Goal: Task Accomplishment & Management: Use online tool/utility

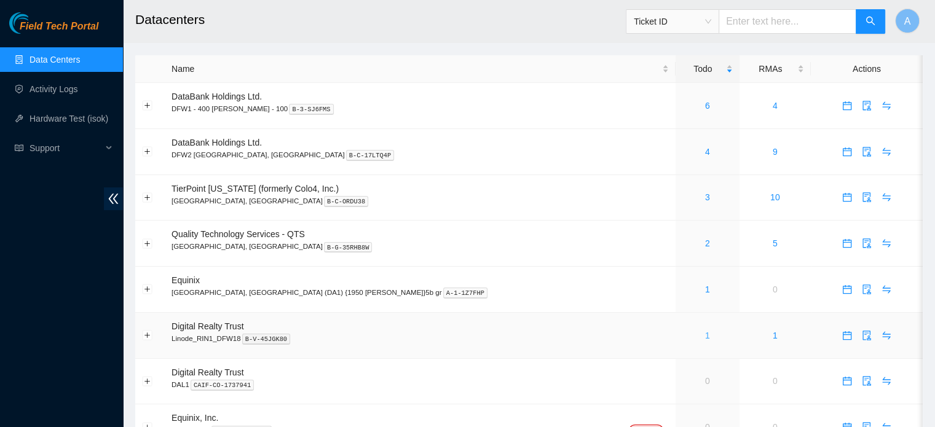
click at [705, 336] on link "1" at bounding box center [707, 336] width 5 height 10
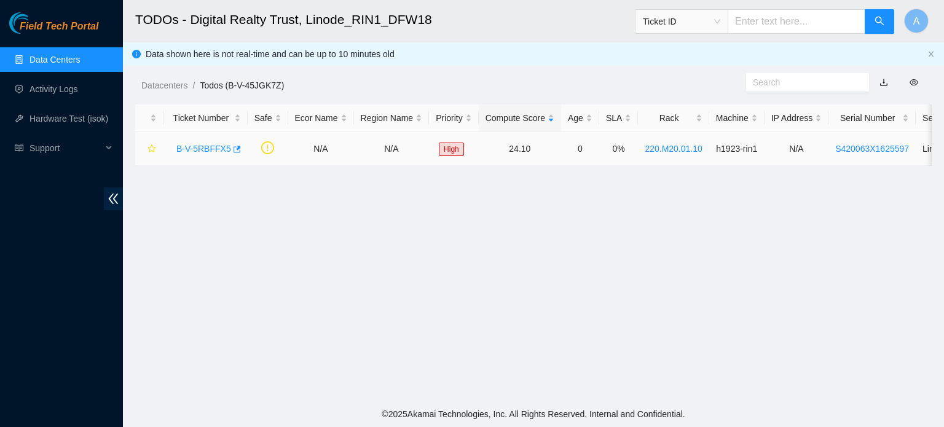
click at [199, 148] on link "B-V-5RBFFX5" at bounding box center [203, 149] width 55 height 10
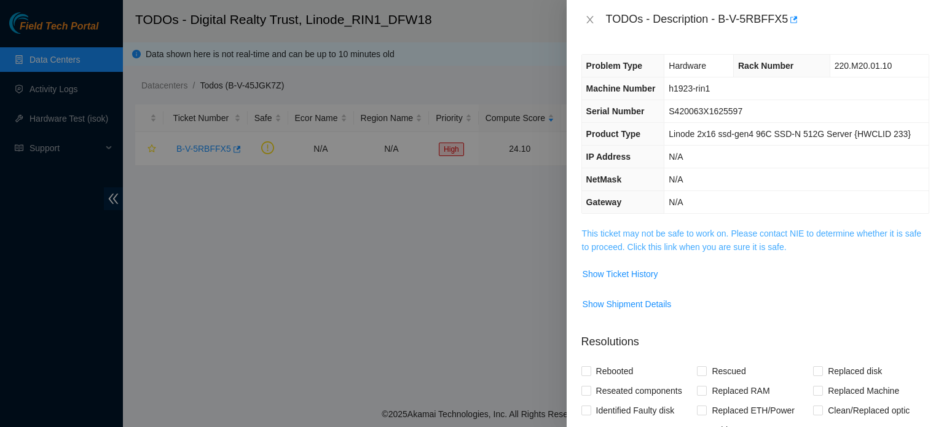
click at [636, 240] on link "This ticket may not be safe to work on. Please contact NIE to determine whether…" at bounding box center [751, 240] width 339 height 23
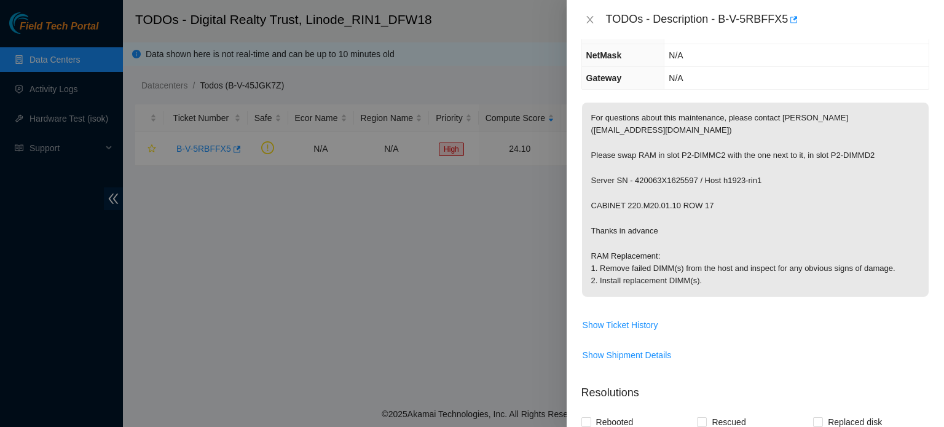
scroll to position [31, 0]
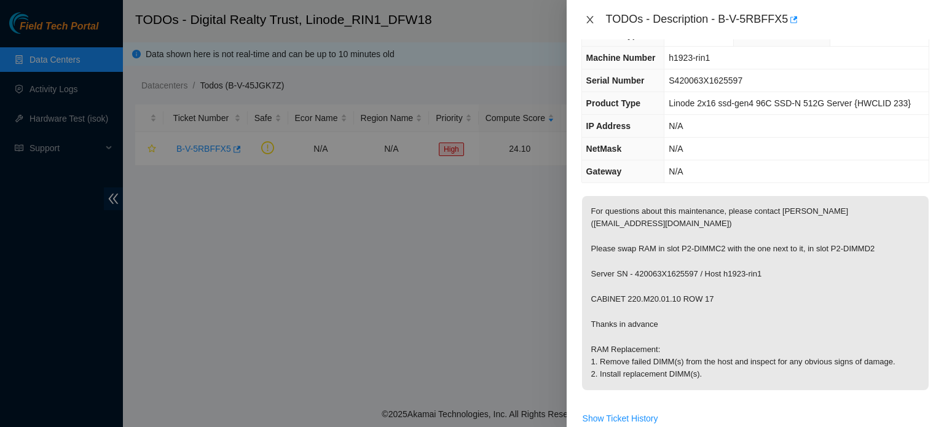
click at [592, 24] on icon "close" at bounding box center [590, 20] width 10 height 10
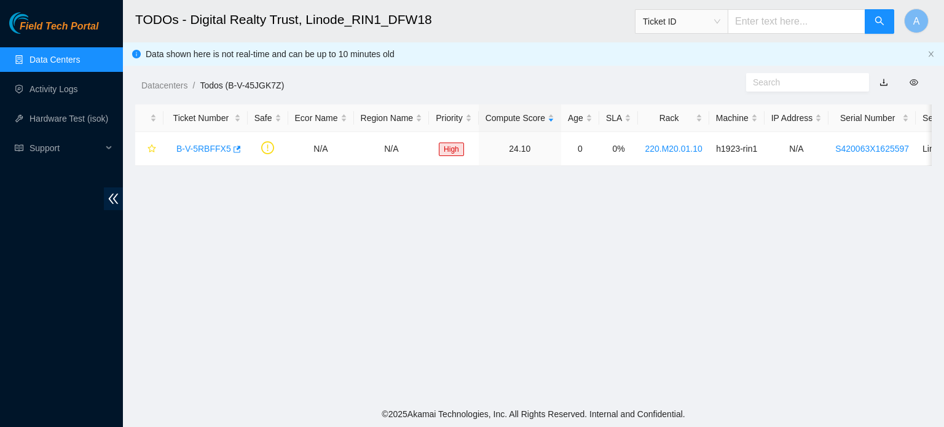
click at [44, 55] on link "Data Centers" at bounding box center [55, 60] width 50 height 10
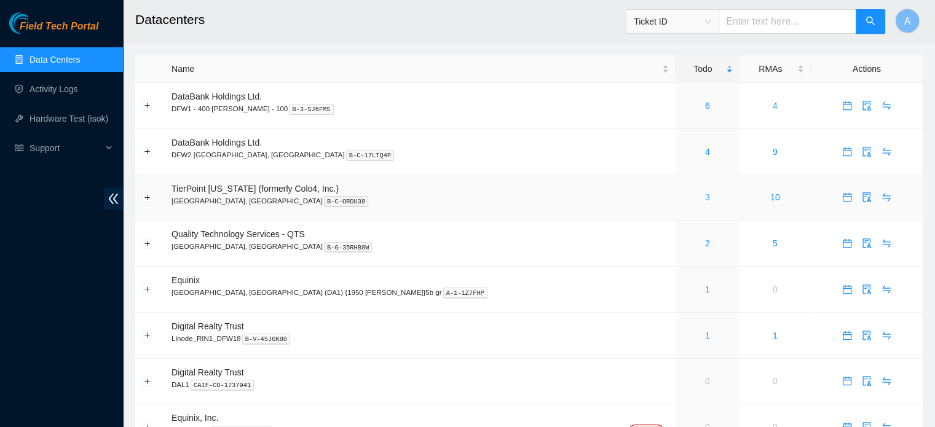
click at [705, 196] on link "3" at bounding box center [707, 197] width 5 height 10
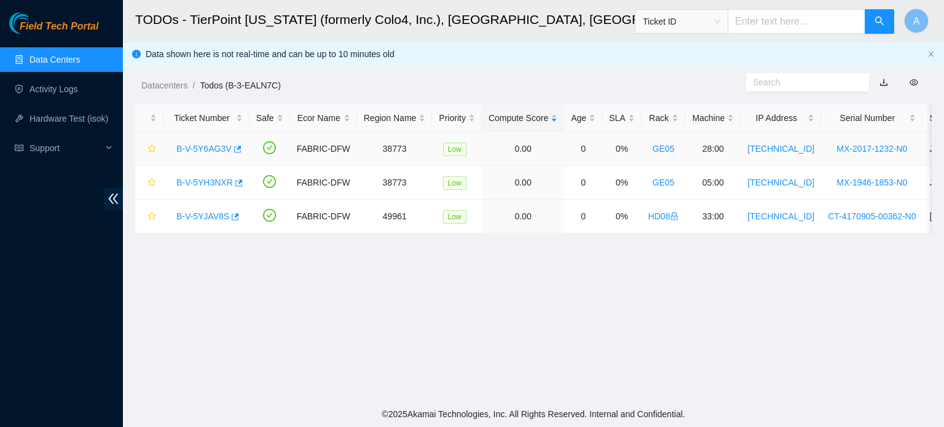
click at [214, 146] on link "B-V-5Y6AG3V" at bounding box center [203, 149] width 55 height 10
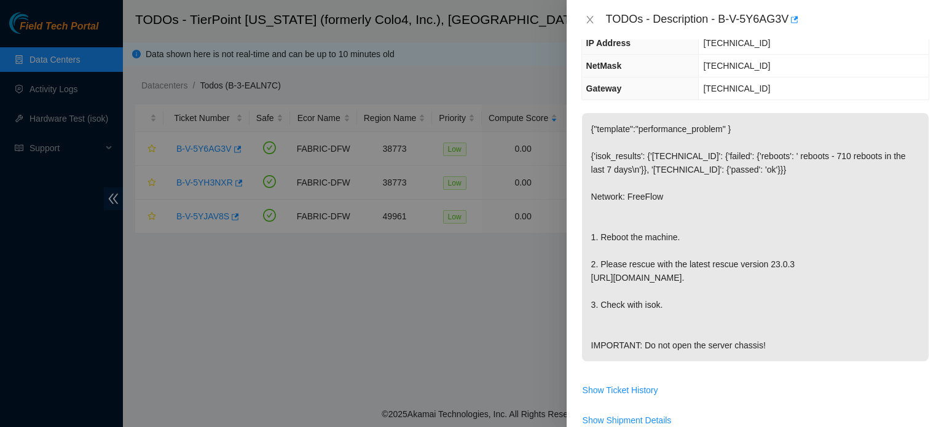
scroll to position [137, 0]
click at [587, 22] on icon "close" at bounding box center [590, 20] width 10 height 10
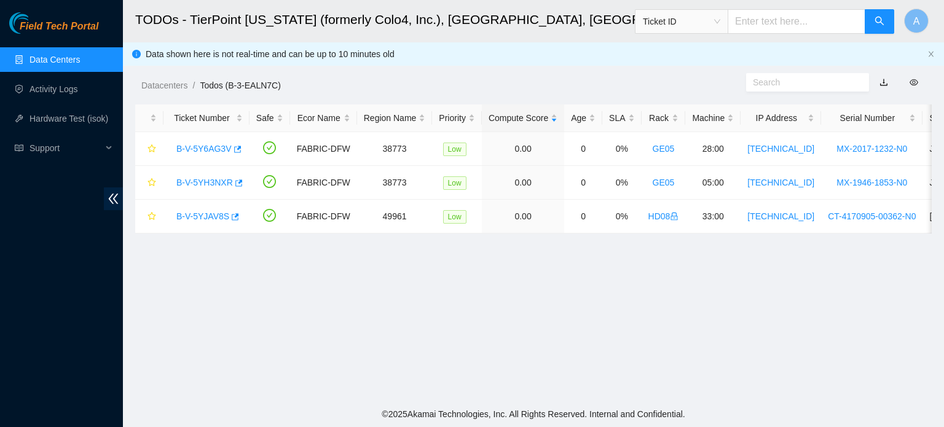
scroll to position [177, 0]
click at [417, 74] on div "Datacenters / Todos (B-3-EALN7C) /" at bounding box center [431, 57] width 616 height 69
click at [200, 220] on link "B-V-5YJAV8S" at bounding box center [202, 216] width 53 height 10
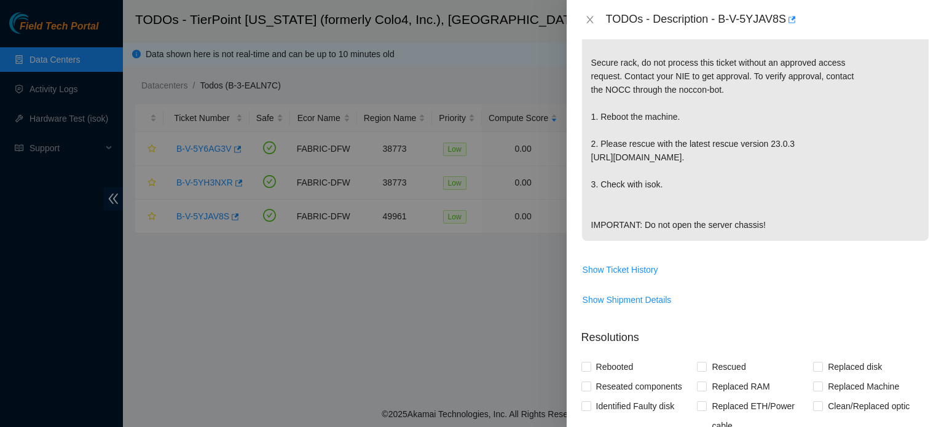
scroll to position [299, 0]
click at [633, 275] on span "Show Ticket History" at bounding box center [621, 268] width 76 height 14
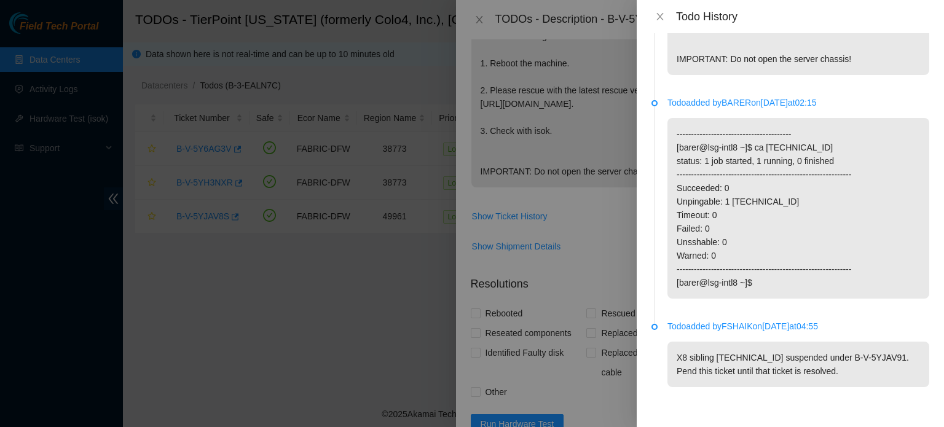
scroll to position [0, 0]
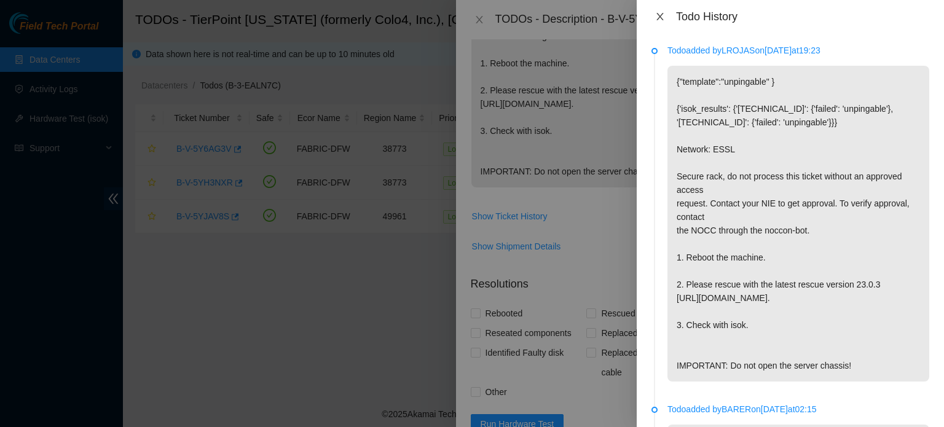
click at [654, 11] on button "Close" at bounding box center [660, 17] width 17 height 12
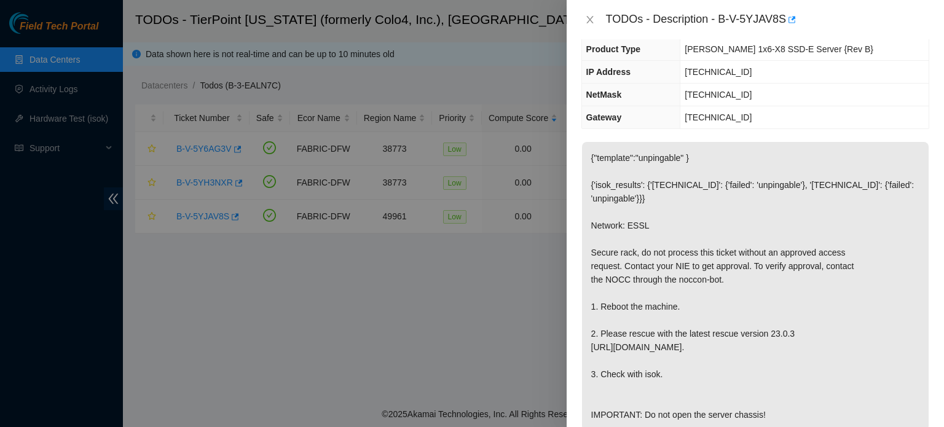
scroll to position [108, 0]
